Goal: Task Accomplishment & Management: Use online tool/utility

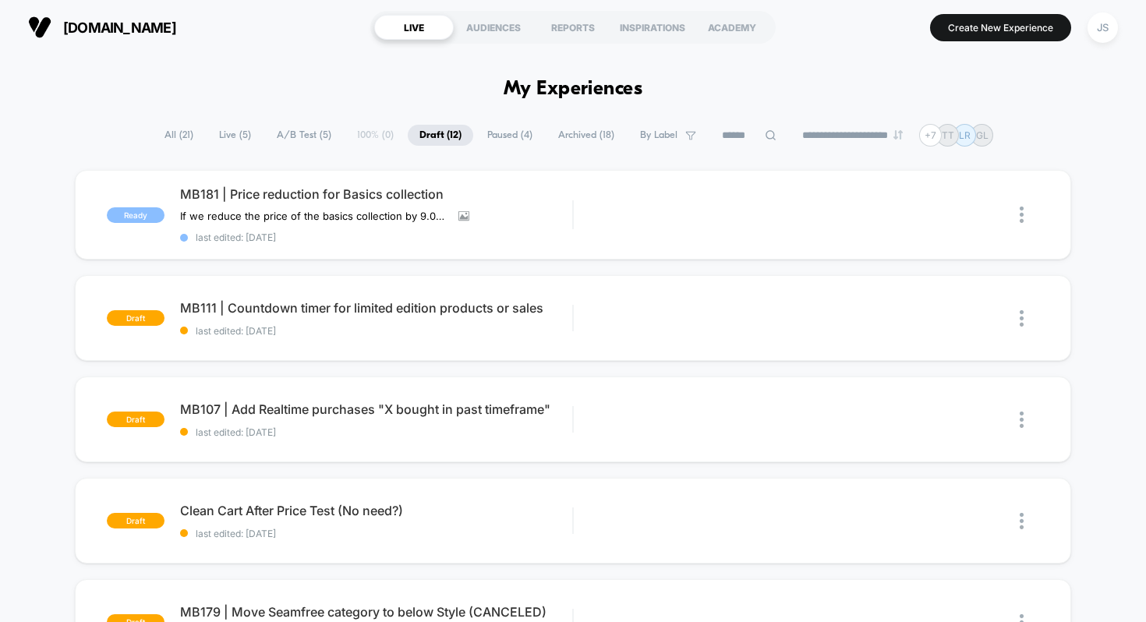
click at [238, 129] on span "Live ( 5 )" at bounding box center [234, 135] width 55 height 21
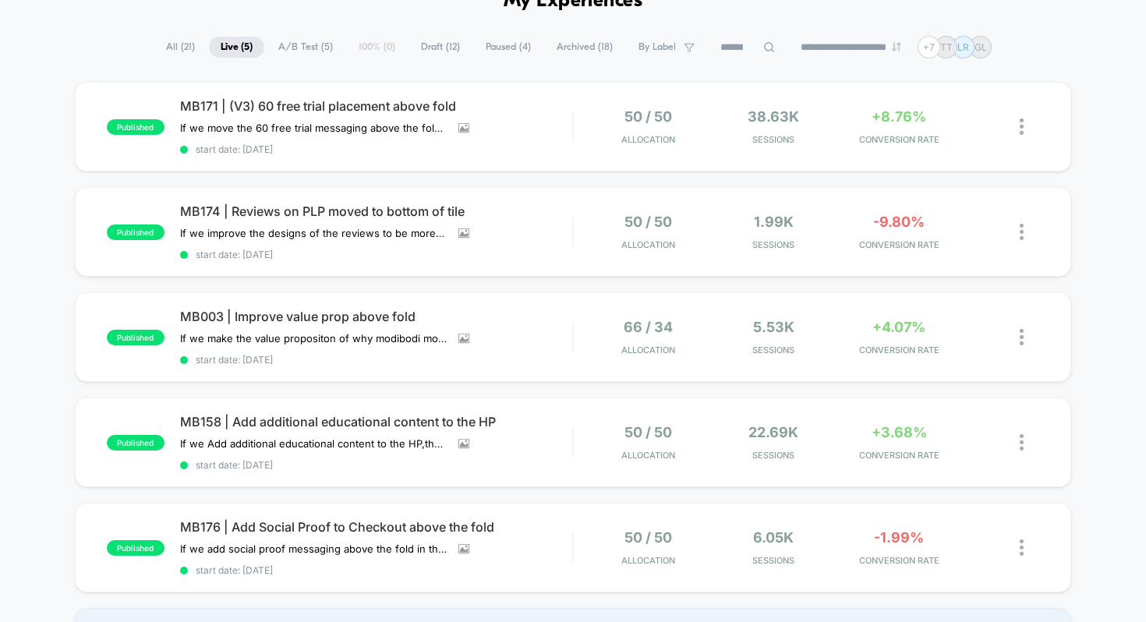
scroll to position [72, 0]
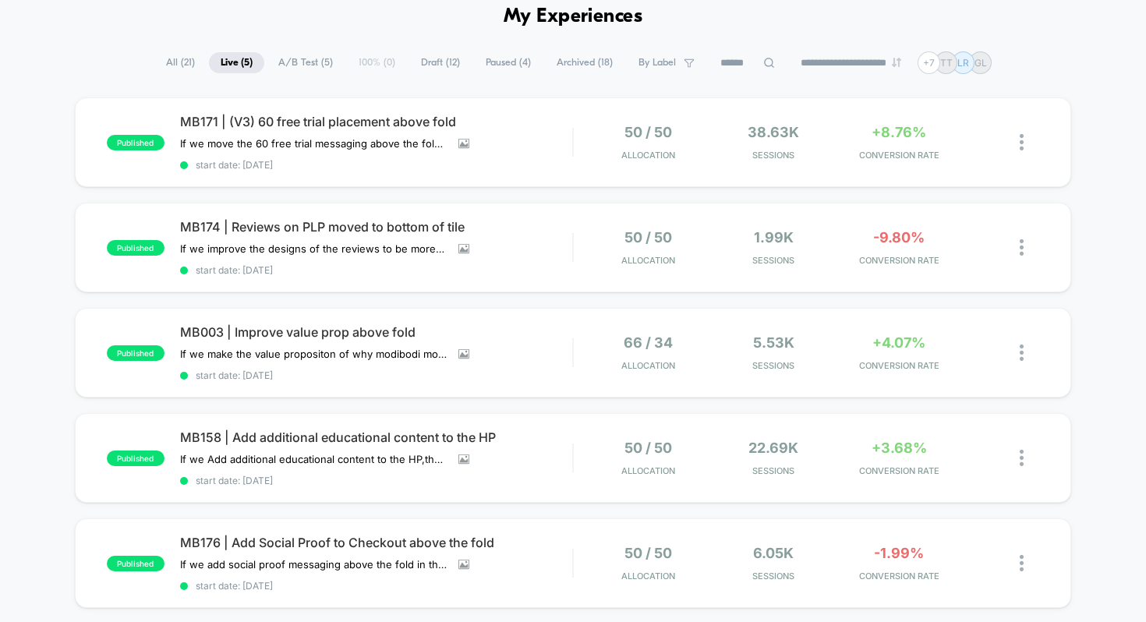
click at [287, 61] on span "A/B Test ( 5 )" at bounding box center [306, 62] width 78 height 21
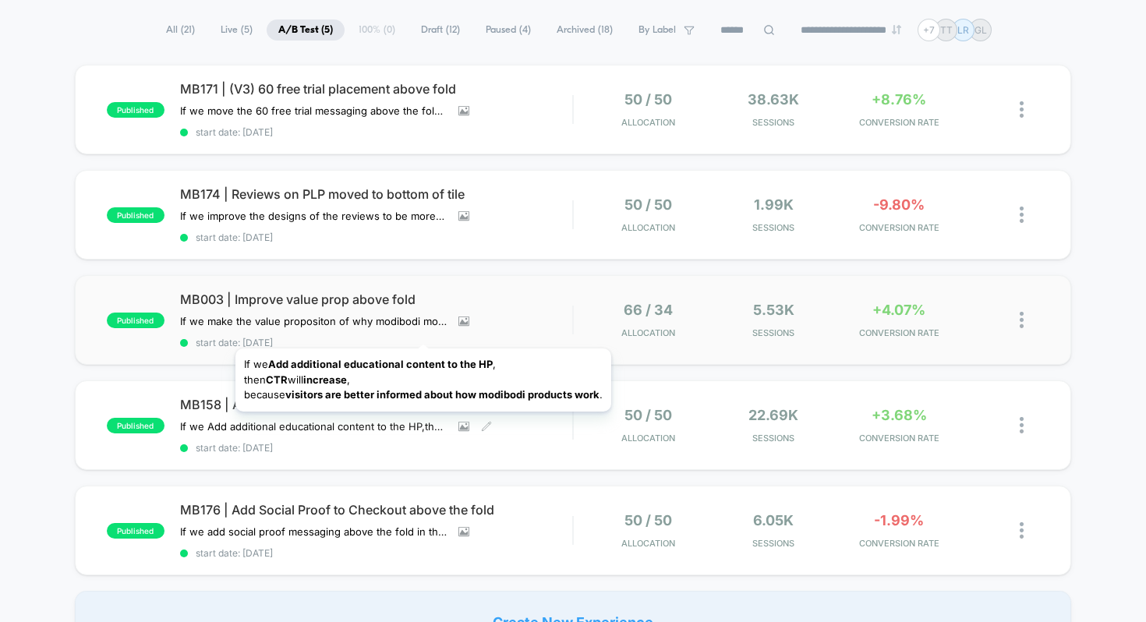
scroll to position [107, 0]
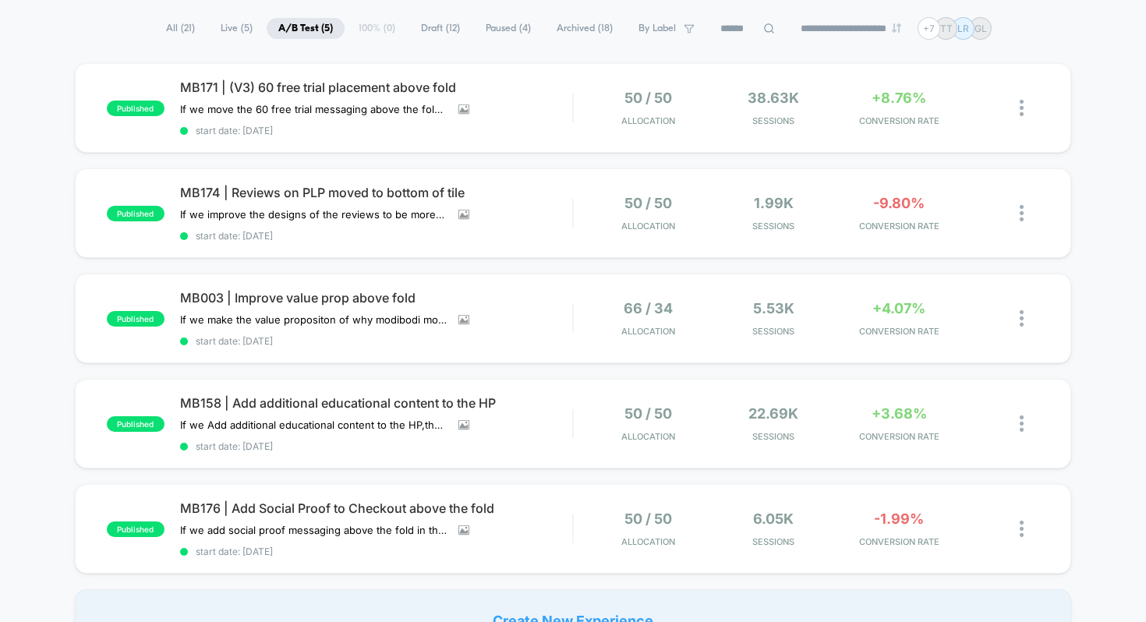
click at [417, 27] on span "Draft ( 12 )" at bounding box center [440, 28] width 62 height 21
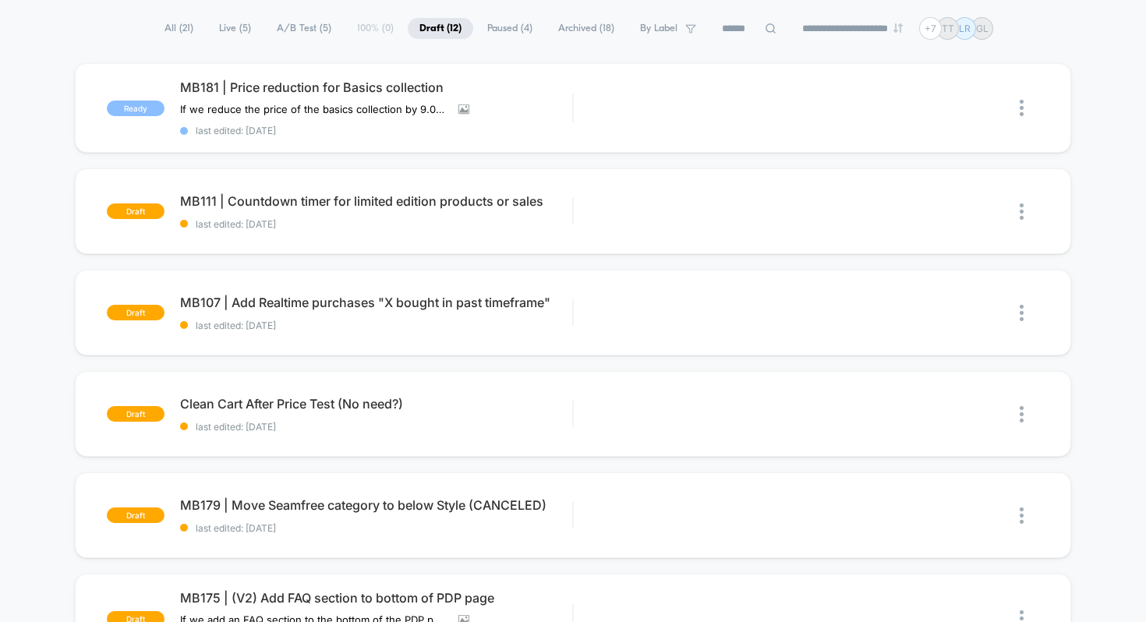
click at [511, 28] on span "Paused ( 4 )" at bounding box center [509, 28] width 69 height 21
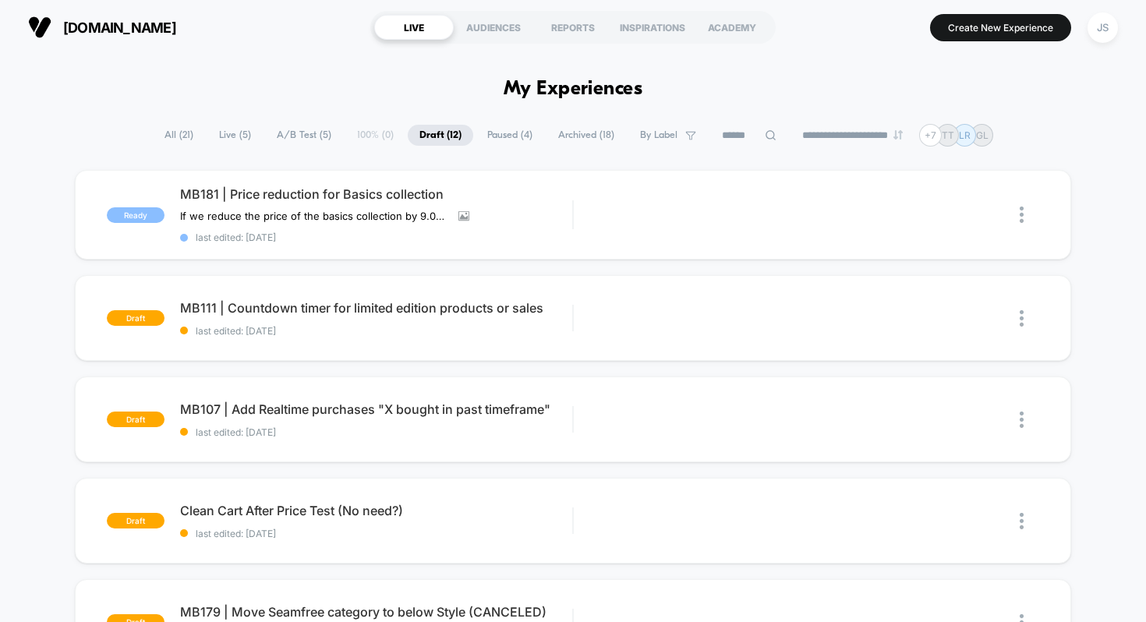
click at [228, 130] on span "Live ( 5 )" at bounding box center [234, 135] width 55 height 21
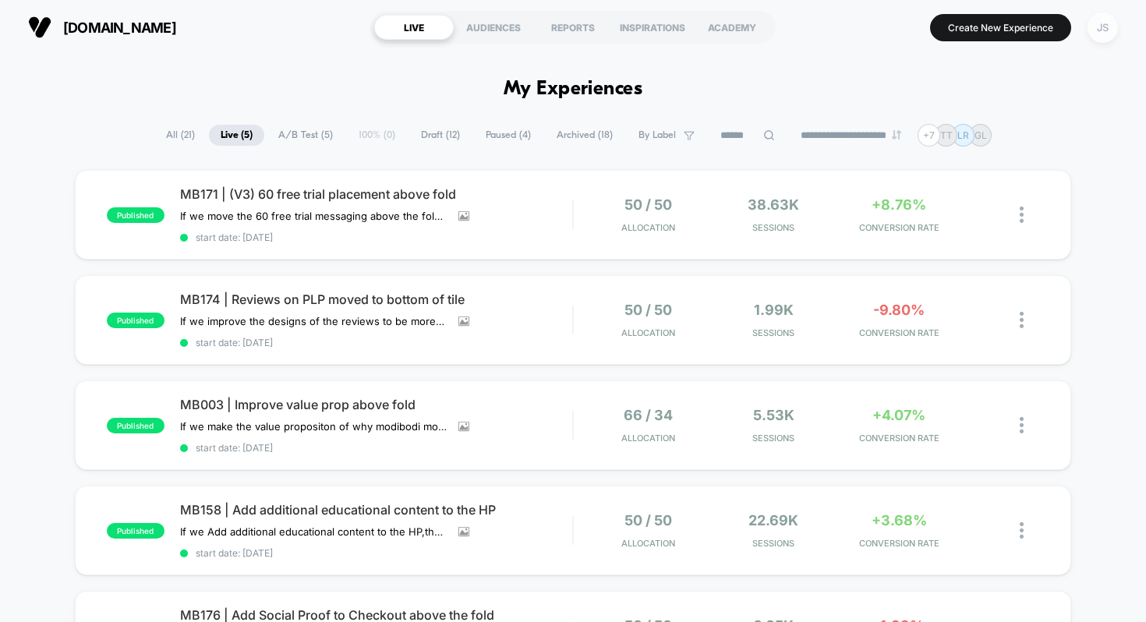
click at [1108, 28] on div "JS" at bounding box center [1102, 27] width 30 height 30
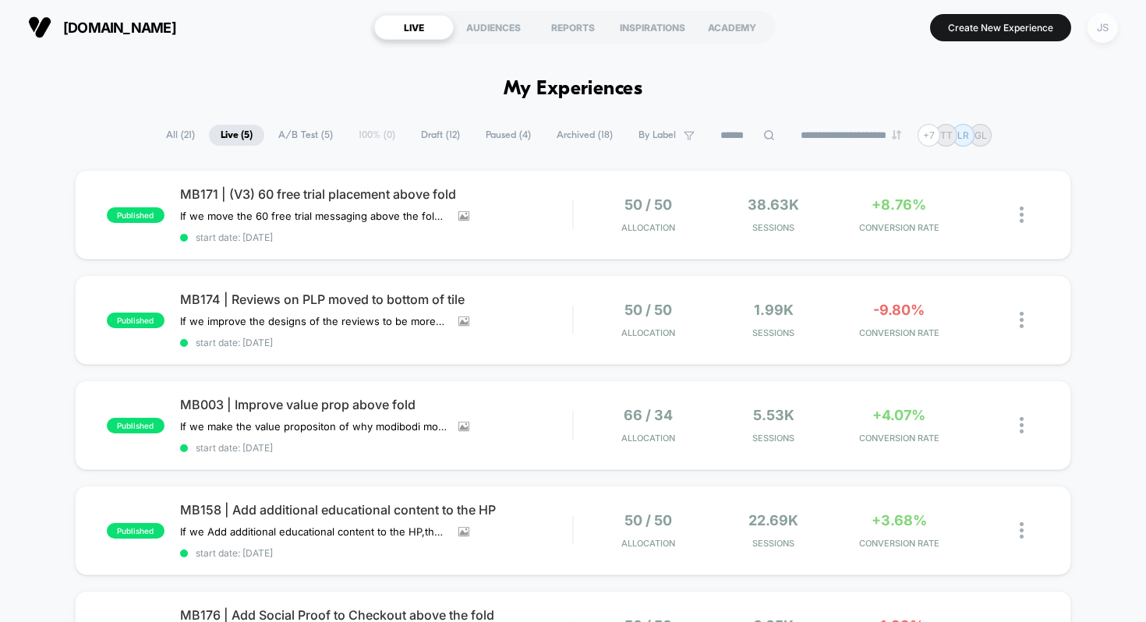
click at [1096, 30] on div "JS" at bounding box center [1102, 27] width 30 height 30
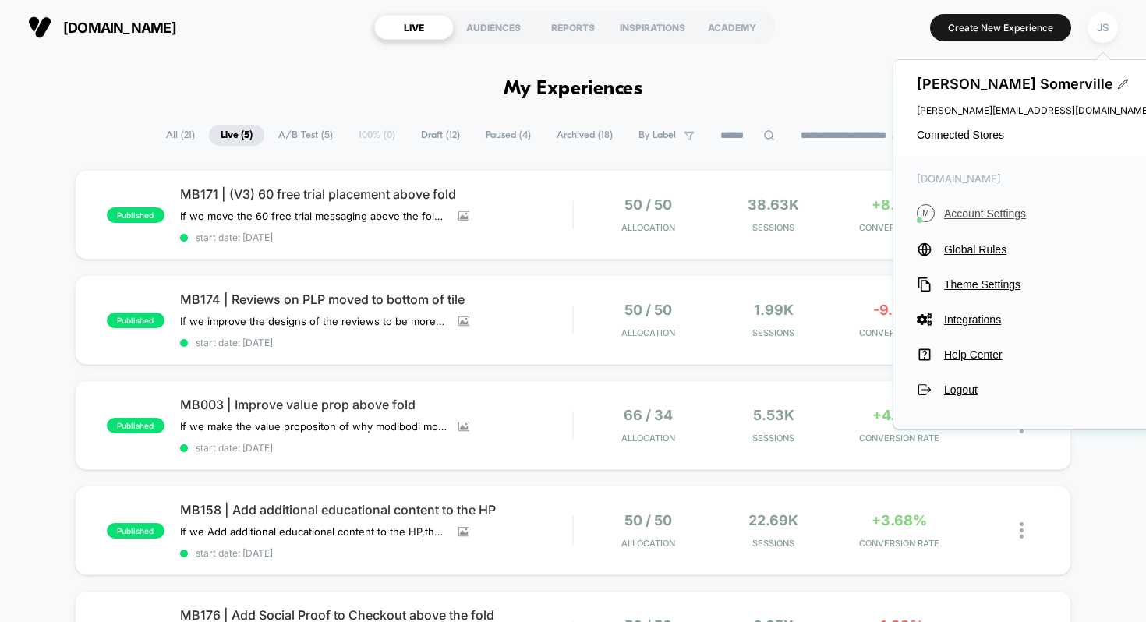
click at [977, 214] on span "Account Settings" at bounding box center [1047, 213] width 207 height 12
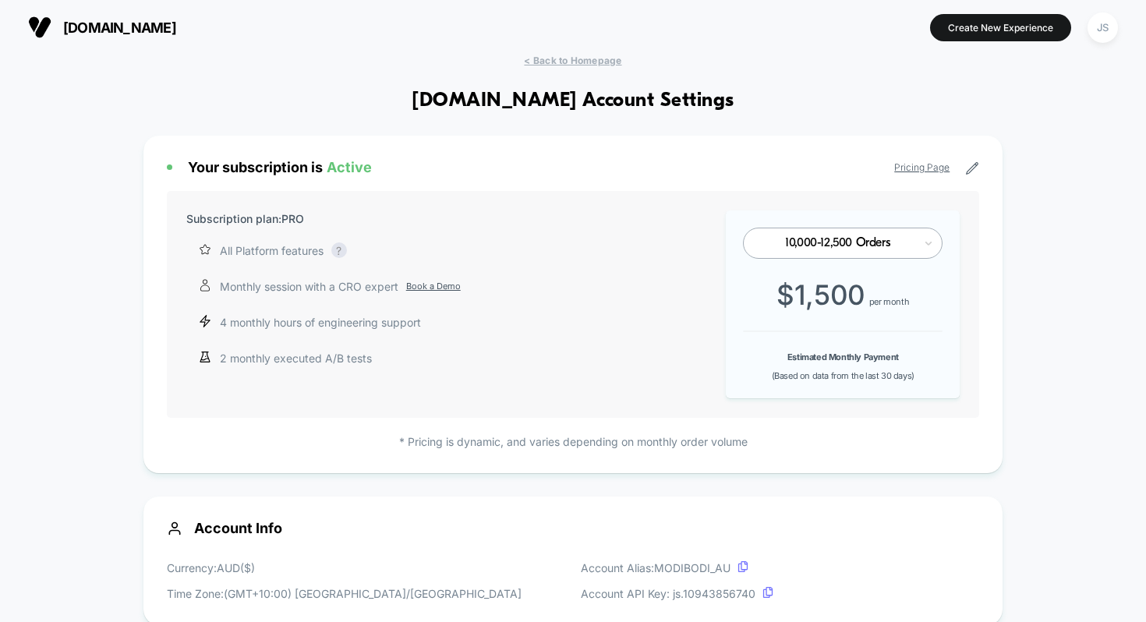
click at [542, 56] on span "< Back to Homepage" at bounding box center [572, 61] width 97 height 12
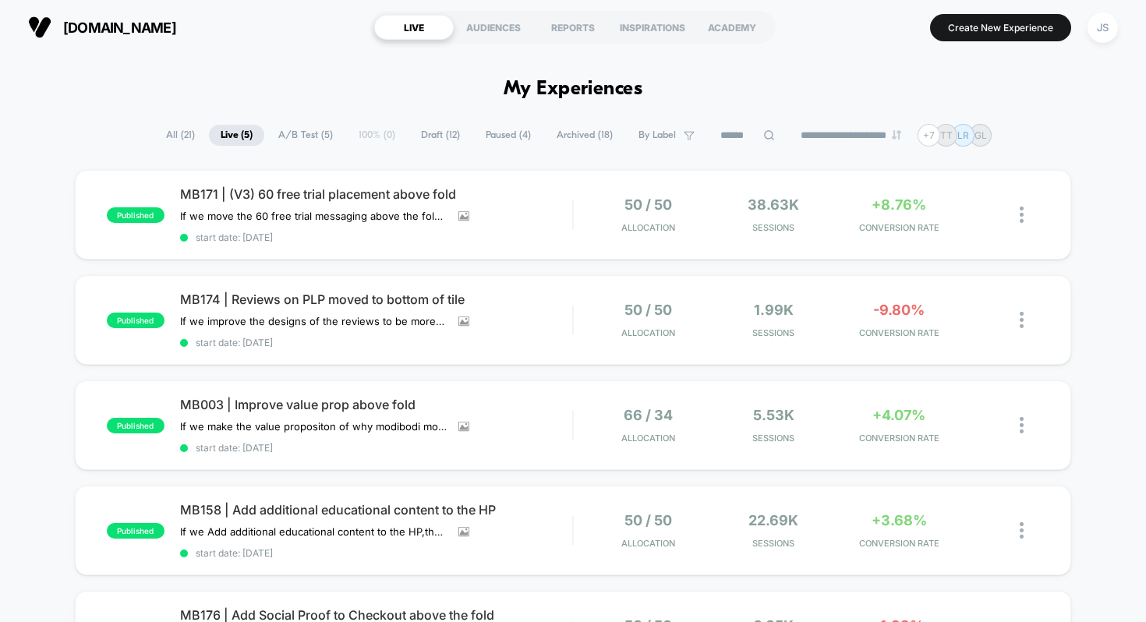
click at [411, 133] on span "Draft ( 12 )" at bounding box center [440, 135] width 62 height 21
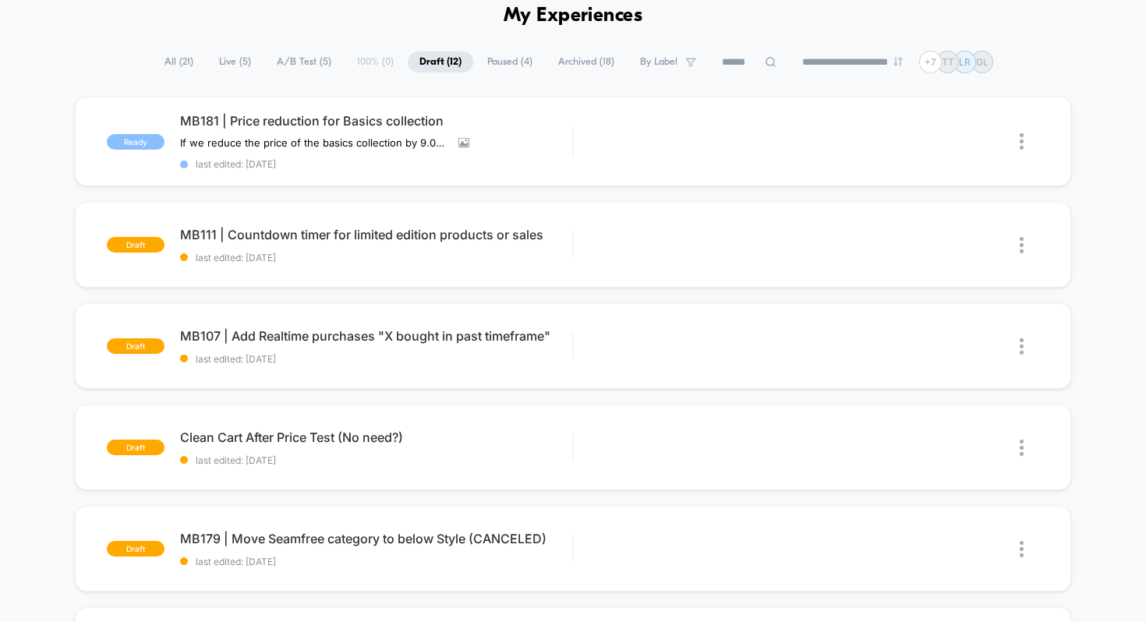
scroll to position [77, 0]
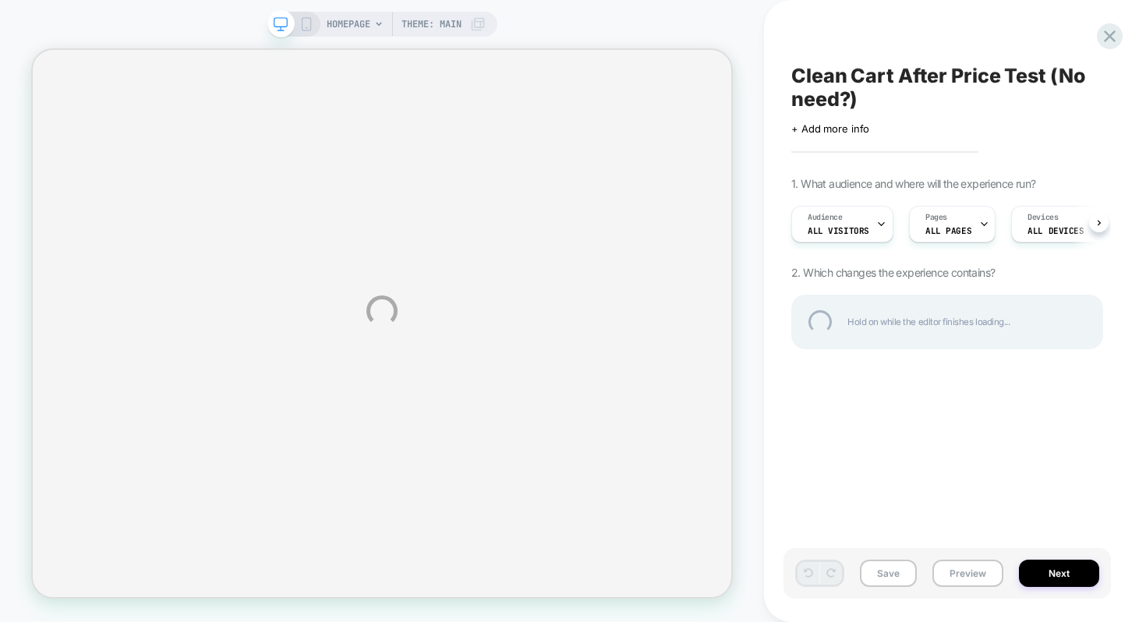
click at [867, 111] on div "HOMEPAGE Theme: MAIN Clean Cart After Price Test (No need?) Click to edit exper…" at bounding box center [573, 311] width 1146 height 622
click at [863, 101] on div "Clean Cart After Price Test (No need?)" at bounding box center [947, 87] width 312 height 47
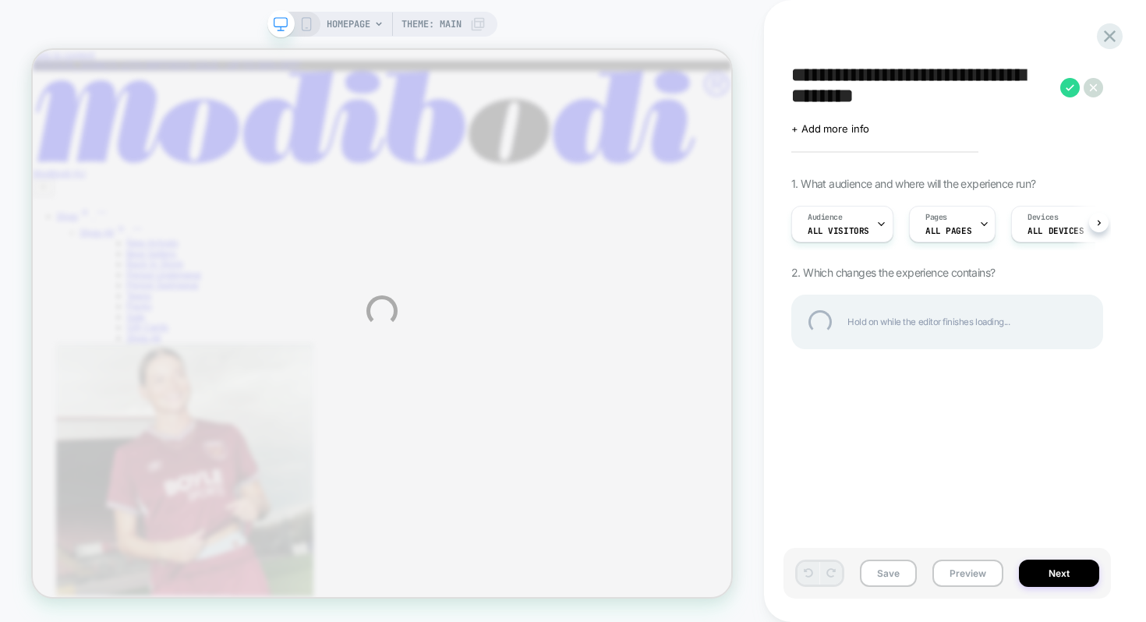
click at [886, 99] on textarea "**********" at bounding box center [921, 87] width 261 height 47
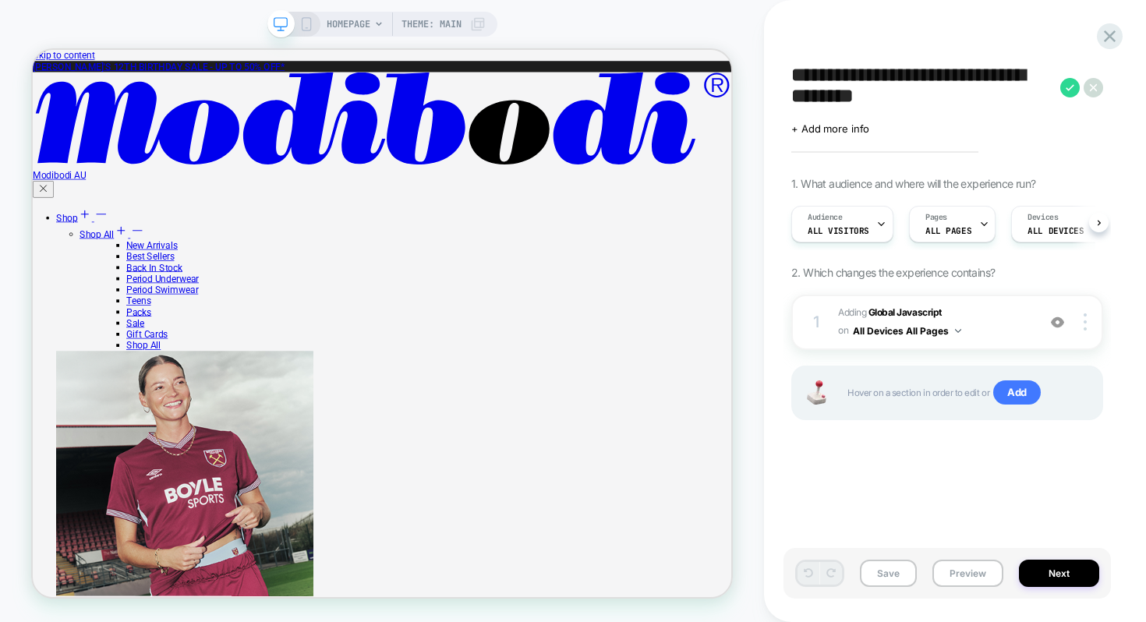
scroll to position [0, 1]
drag, startPoint x: 897, startPoint y: 100, endPoint x: 793, endPoint y: 104, distance: 103.8
click at [793, 104] on textarea "**********" at bounding box center [921, 87] width 261 height 47
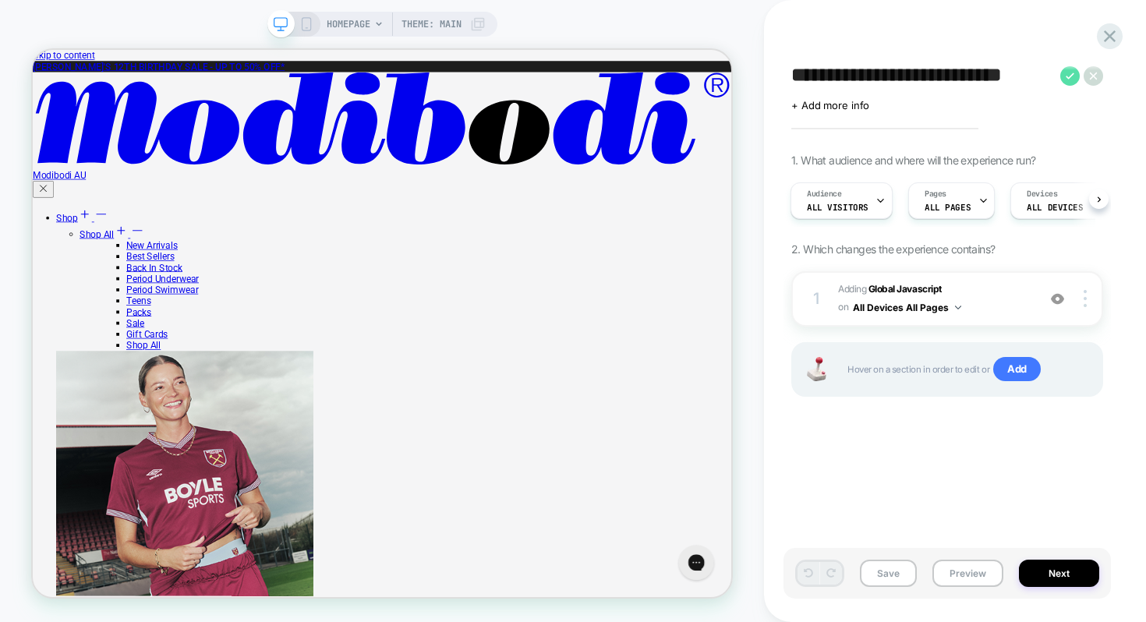
type textarea "**********"
click at [1071, 68] on icon at bounding box center [1069, 75] width 19 height 19
click at [831, 440] on div "Clean Cart After Price Test Click to edit experience details + Add more info 1.…" at bounding box center [946, 311] width 327 height 591
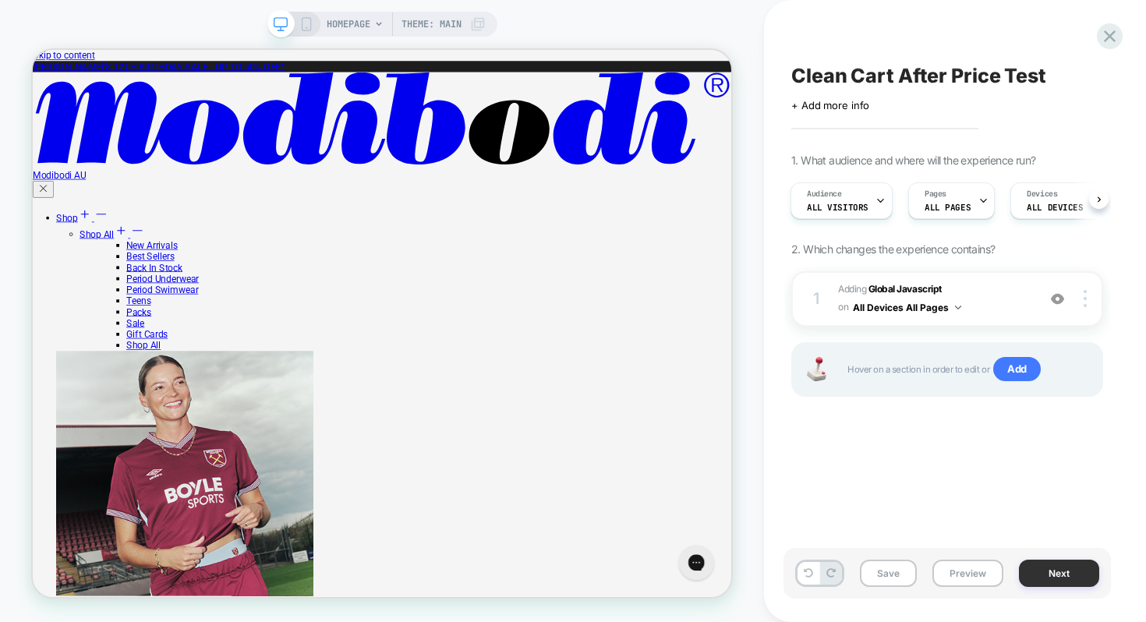
click at [1050, 582] on button "Next" at bounding box center [1059, 573] width 80 height 27
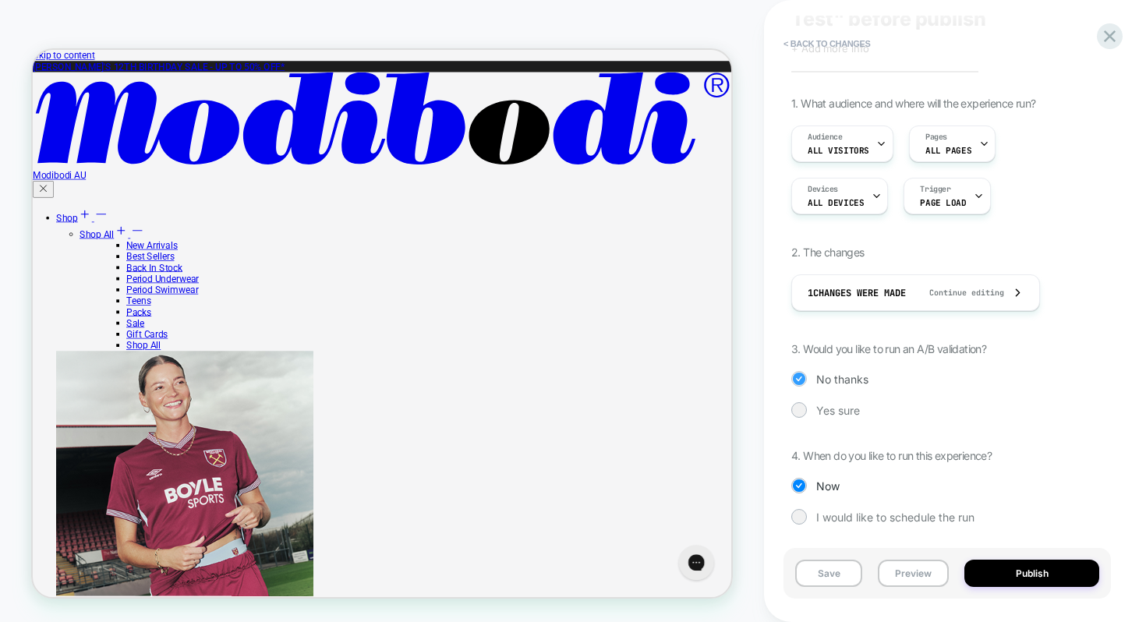
scroll to position [83, 0]
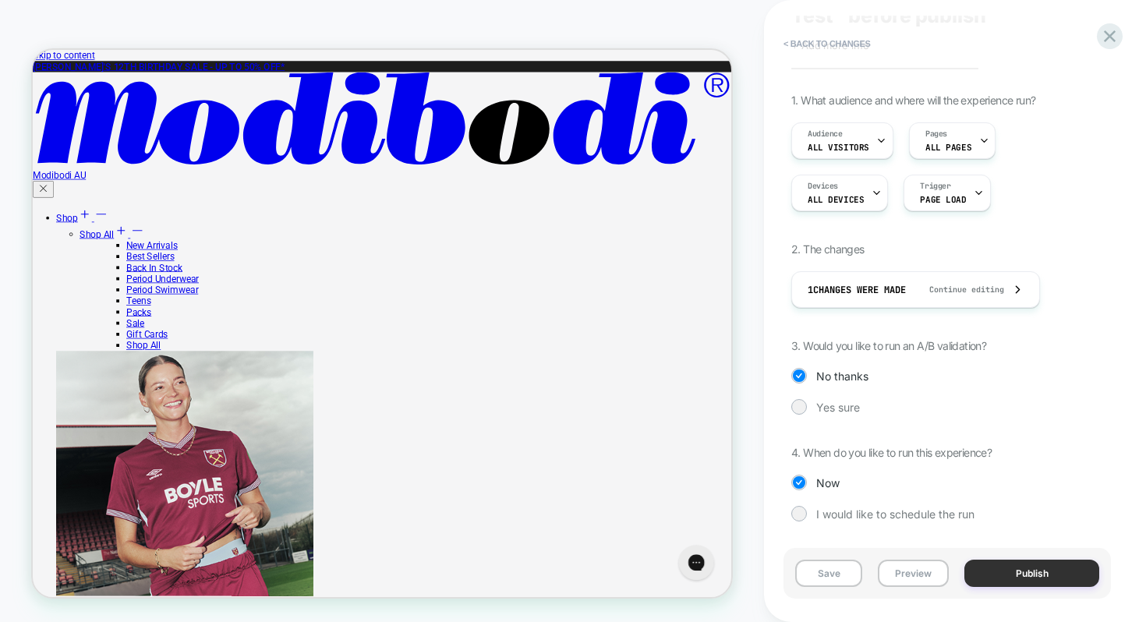
click at [1022, 569] on button "Publish" at bounding box center [1031, 573] width 135 height 27
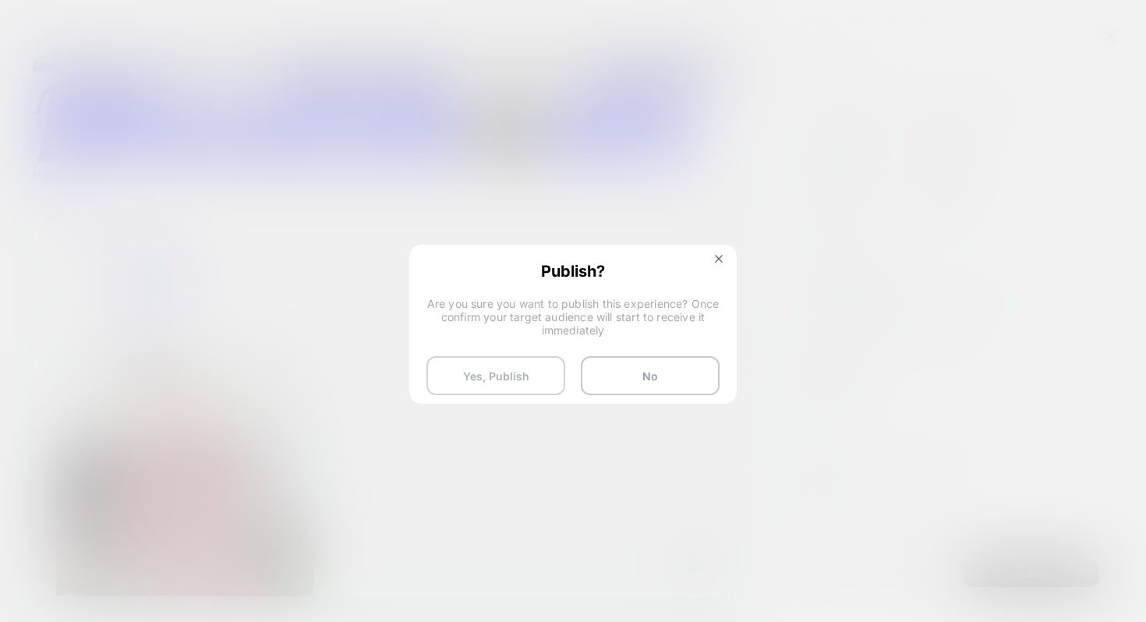
click at [502, 361] on button "Yes, Publish" at bounding box center [495, 375] width 139 height 39
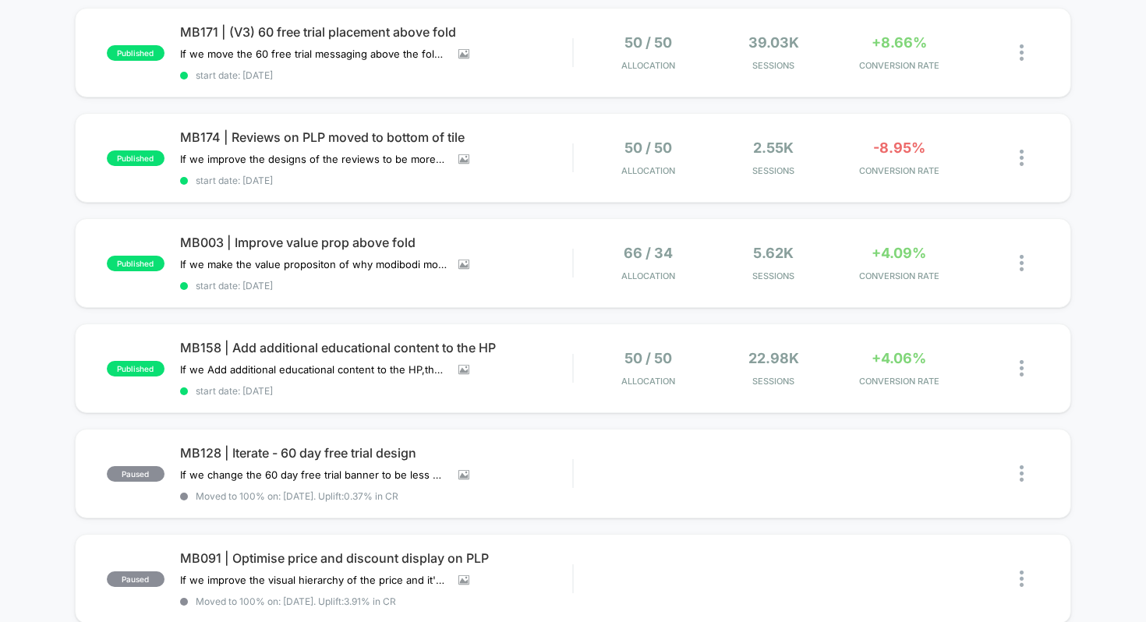
scroll to position [264, 0]
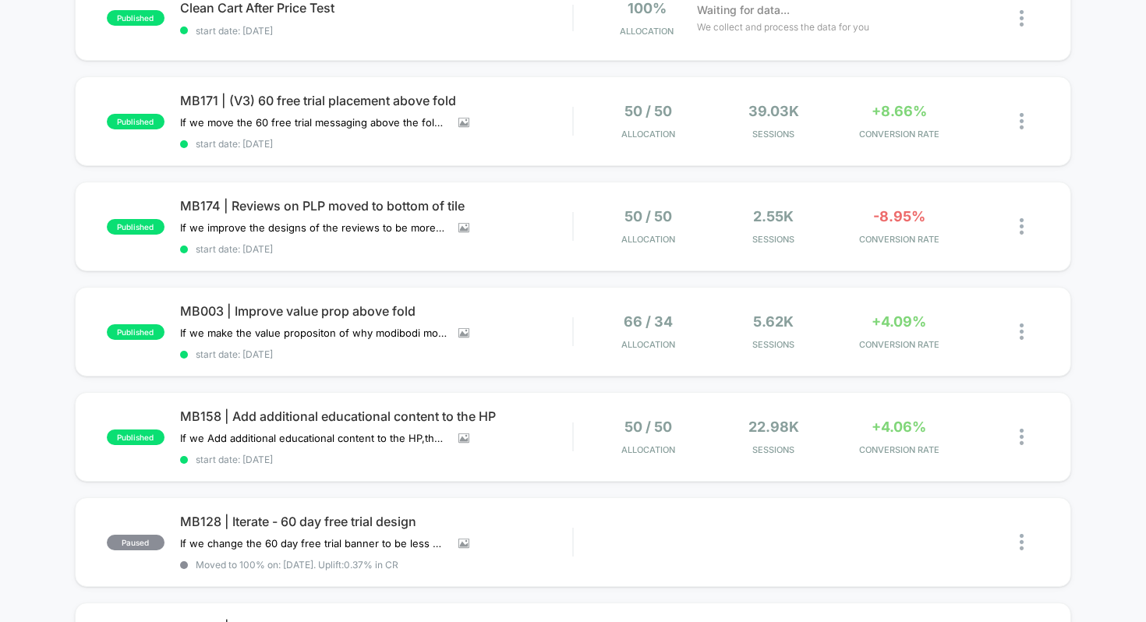
scroll to position [193, 0]
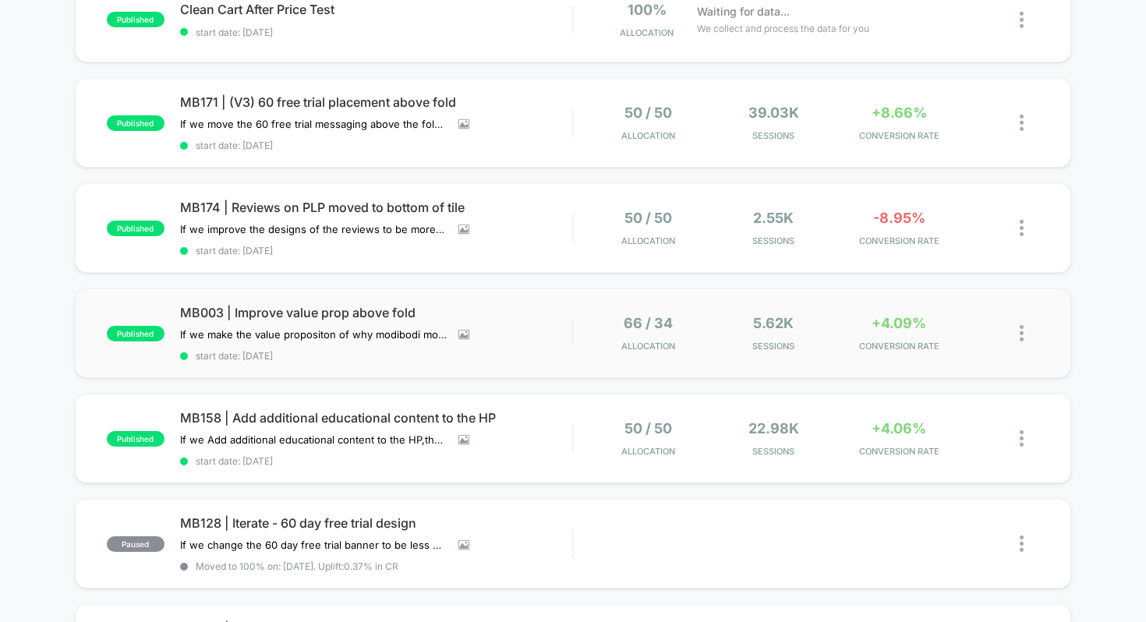
click at [320, 297] on div "published MB003 | Improve value prop above fold If we make the value propositon…" at bounding box center [573, 333] width 997 height 90
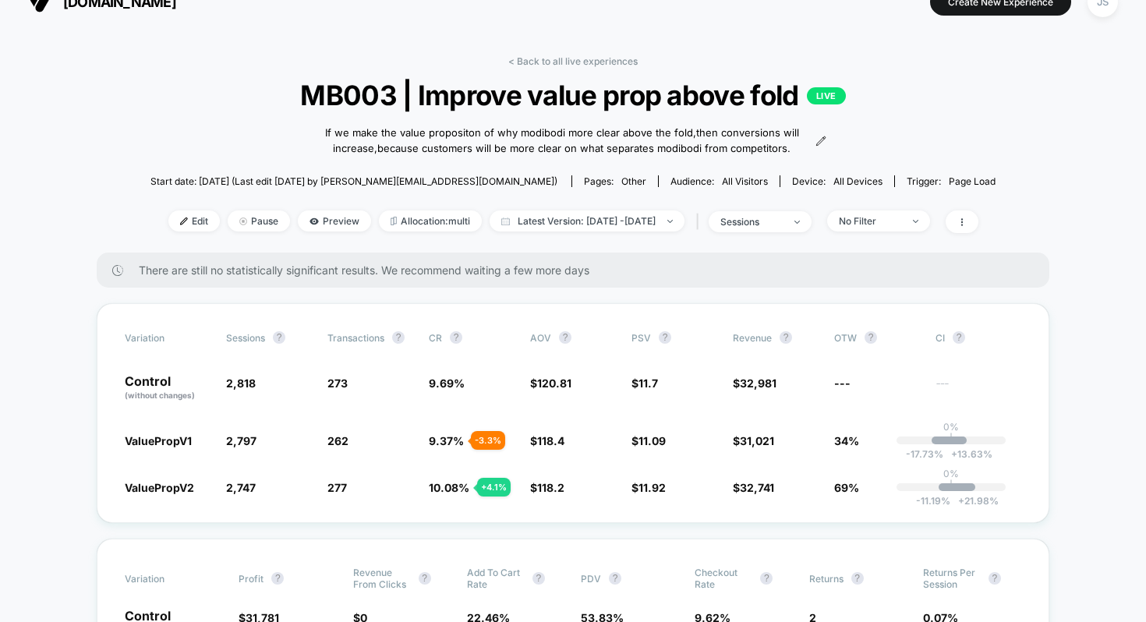
scroll to position [27, 0]
drag, startPoint x: 422, startPoint y: 484, endPoint x: 493, endPoint y: 483, distance: 70.2
click at [493, 483] on div "ValuePropV2 2,747 - 2.5 % 277 + 4.1 % 10.08 % + 4.1 % $ 118.2 - 2.2 % $ 11.92 +…" at bounding box center [573, 487] width 896 height 16
click at [493, 483] on div "+ 4.1 %" at bounding box center [494, 486] width 34 height 19
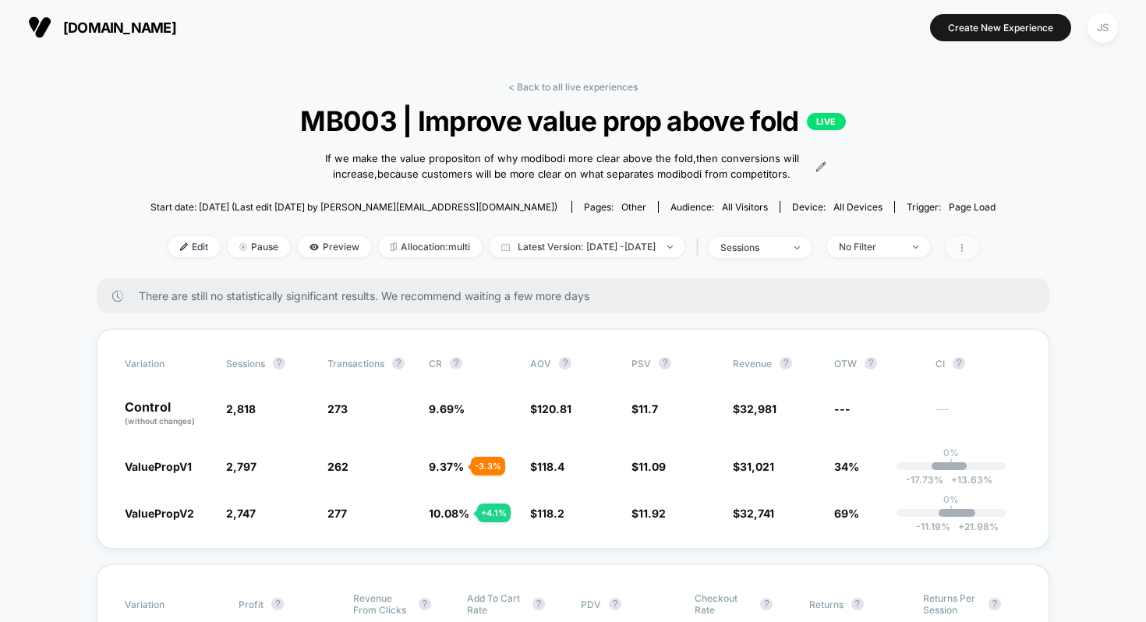
click at [966, 249] on icon at bounding box center [961, 247] width 9 height 9
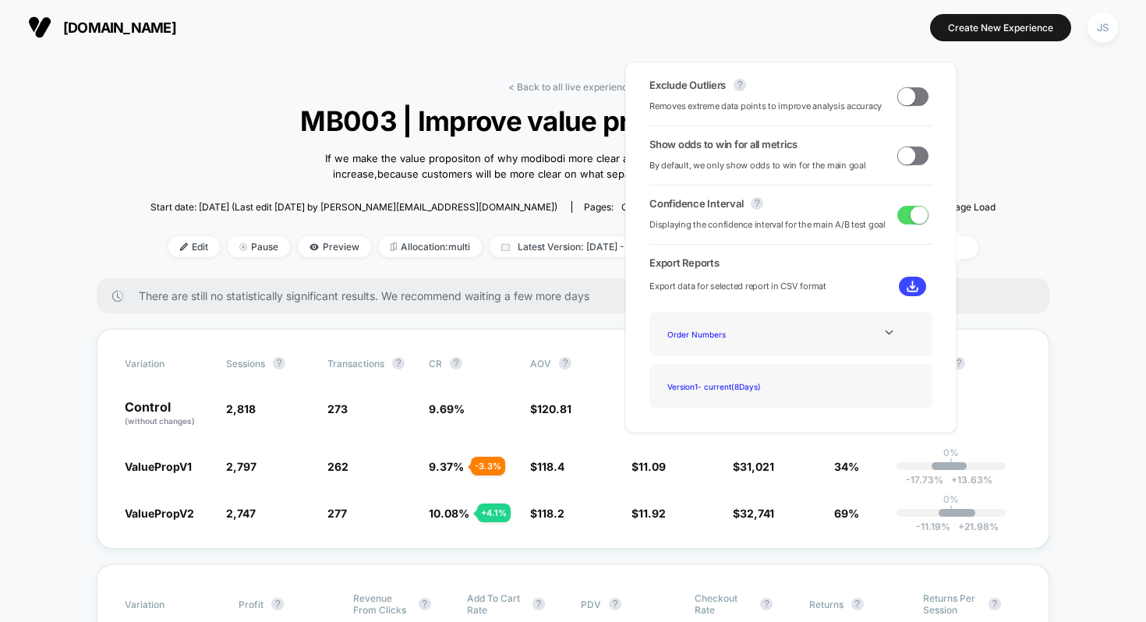
click at [908, 160] on span at bounding box center [906, 155] width 17 height 17
click at [991, 159] on div "< Back to all live experiences MB003 | Improve value prop above fold LIVE If we…" at bounding box center [572, 179] width 845 height 197
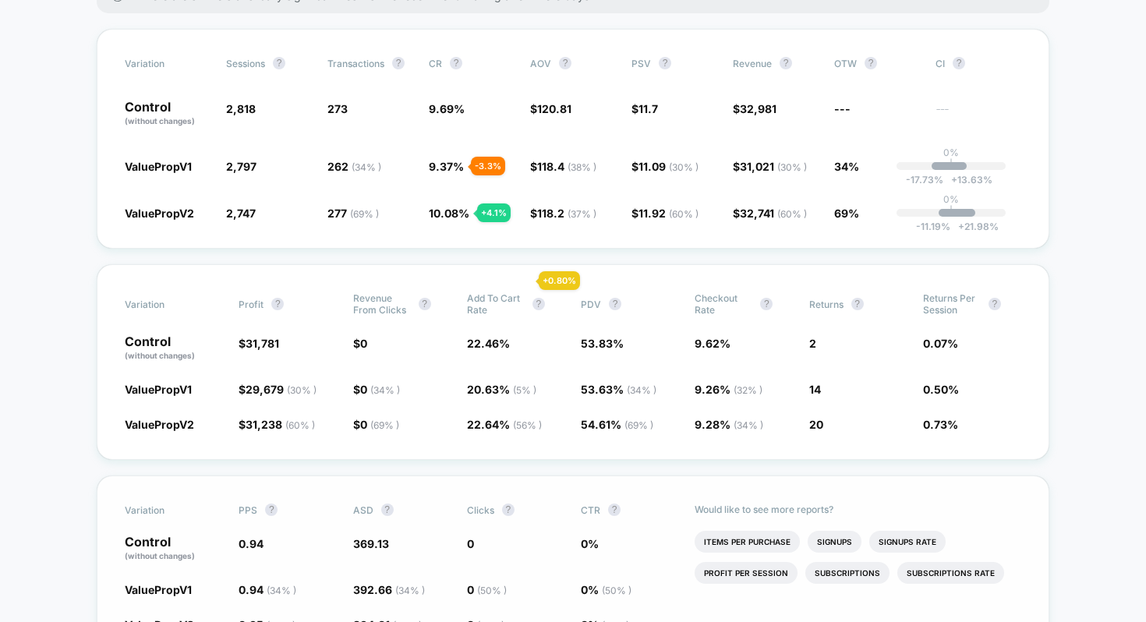
scroll to position [302, 0]
